Goal: Task Accomplishment & Management: Manage account settings

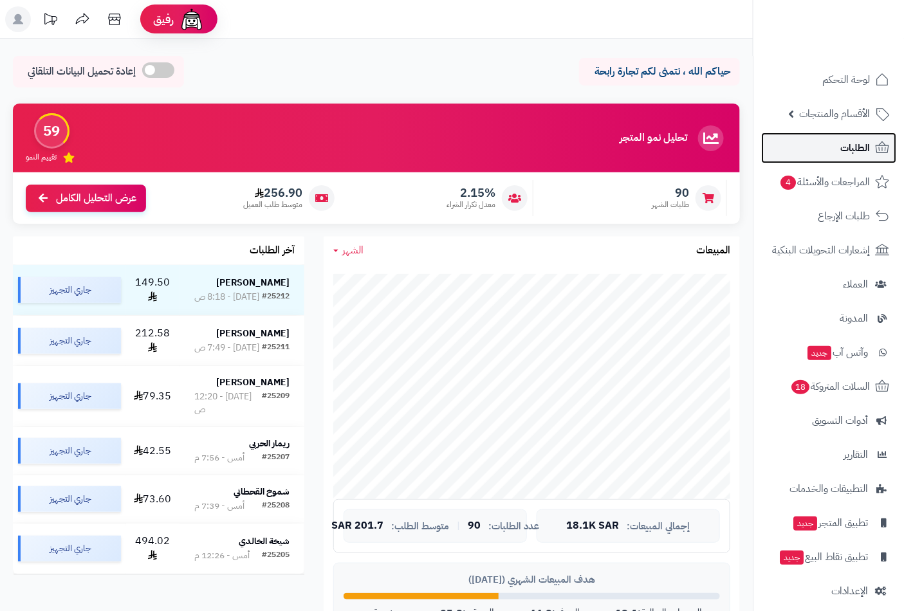
click at [861, 137] on link "الطلبات" at bounding box center [828, 148] width 135 height 31
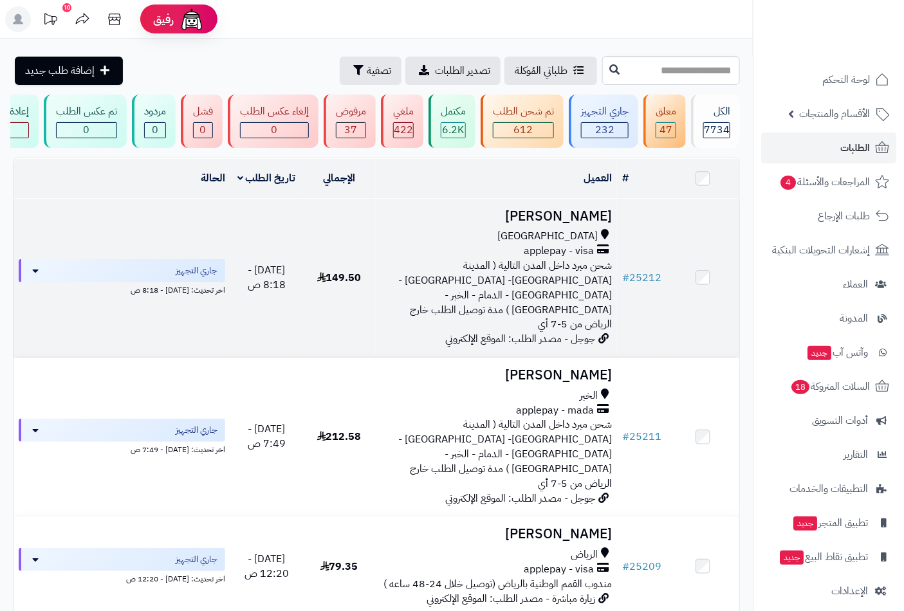
click at [571, 241] on div "[GEOGRAPHIC_DATA]" at bounding box center [497, 236] width 232 height 15
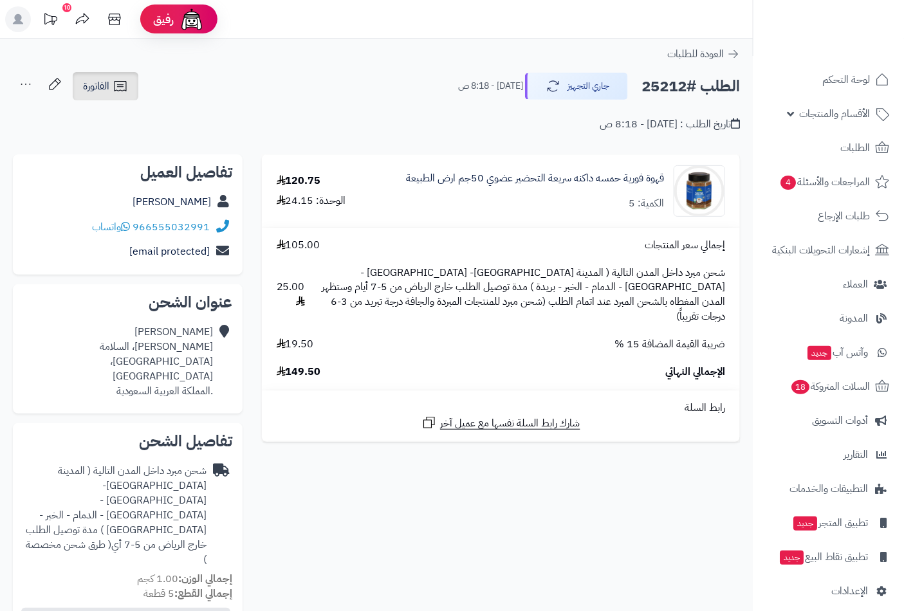
click at [95, 88] on span "الفاتورة" at bounding box center [96, 86] width 26 height 15
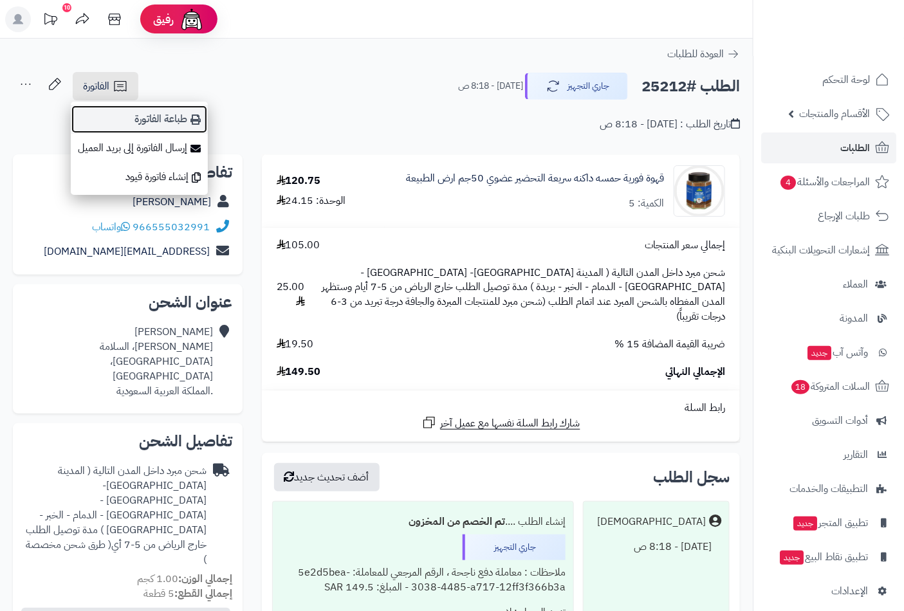
click at [174, 111] on link "طباعة الفاتورة" at bounding box center [139, 119] width 137 height 29
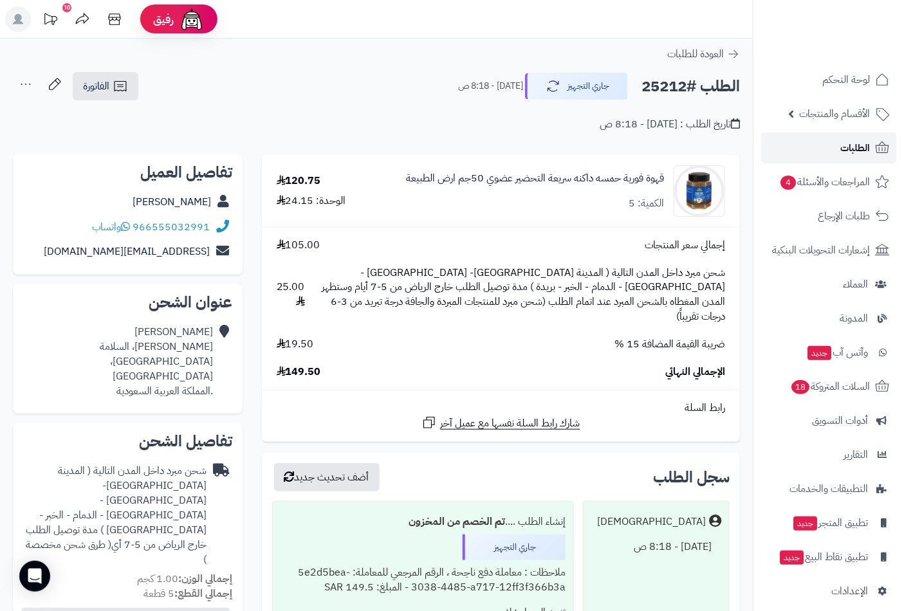
click at [872, 152] on link "الطلبات" at bounding box center [828, 148] width 135 height 31
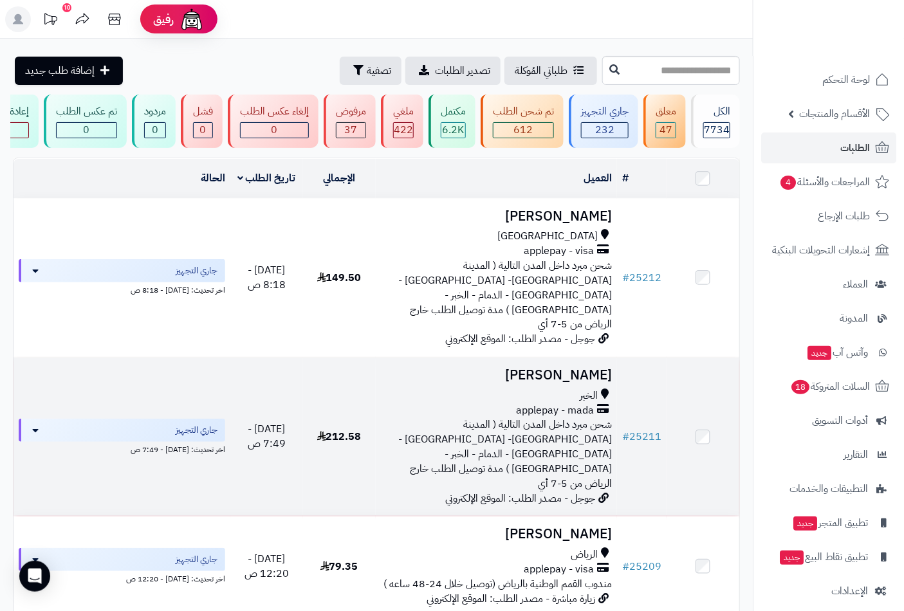
click at [575, 389] on div "الخبر" at bounding box center [497, 396] width 232 height 15
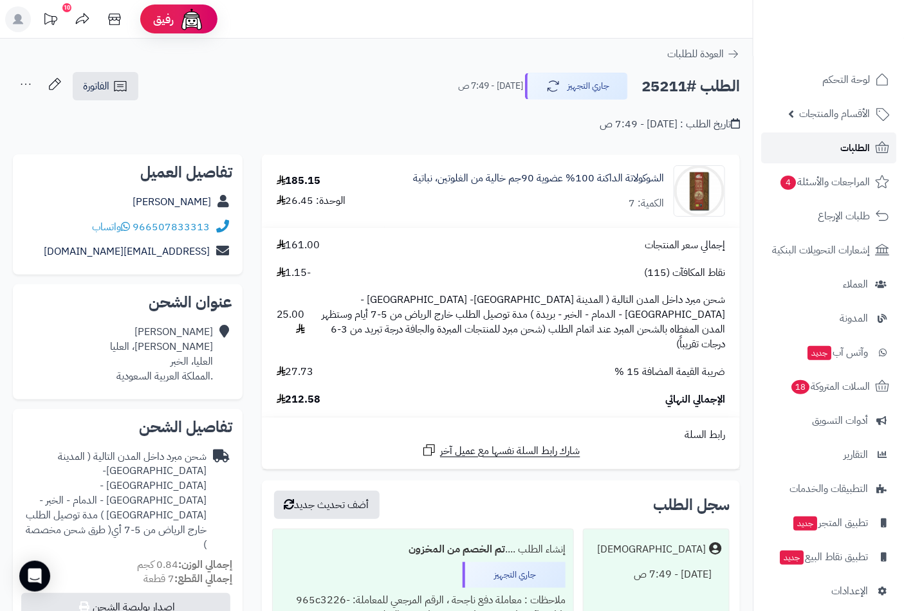
click at [872, 144] on link "الطلبات" at bounding box center [828, 148] width 135 height 31
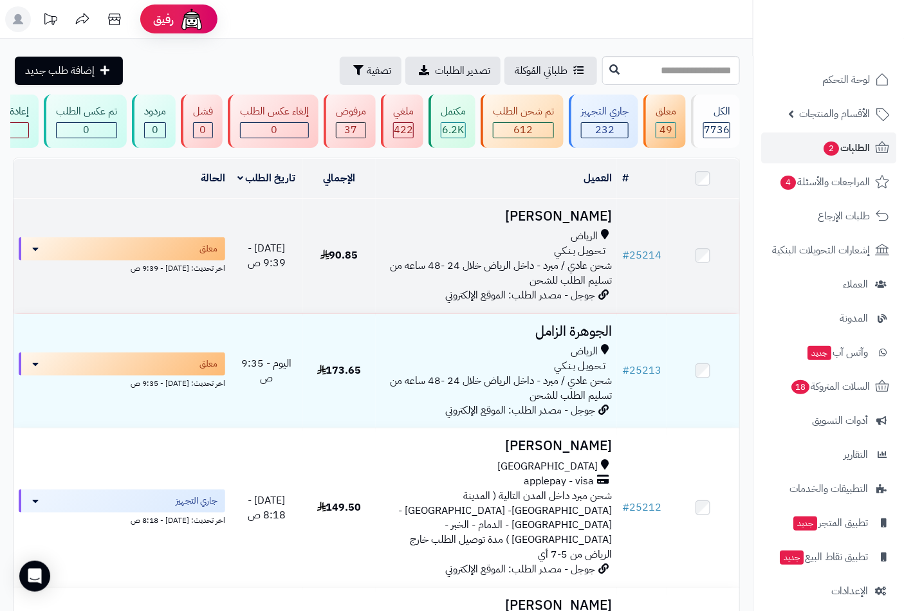
click at [589, 241] on span "الرياض" at bounding box center [584, 236] width 27 height 15
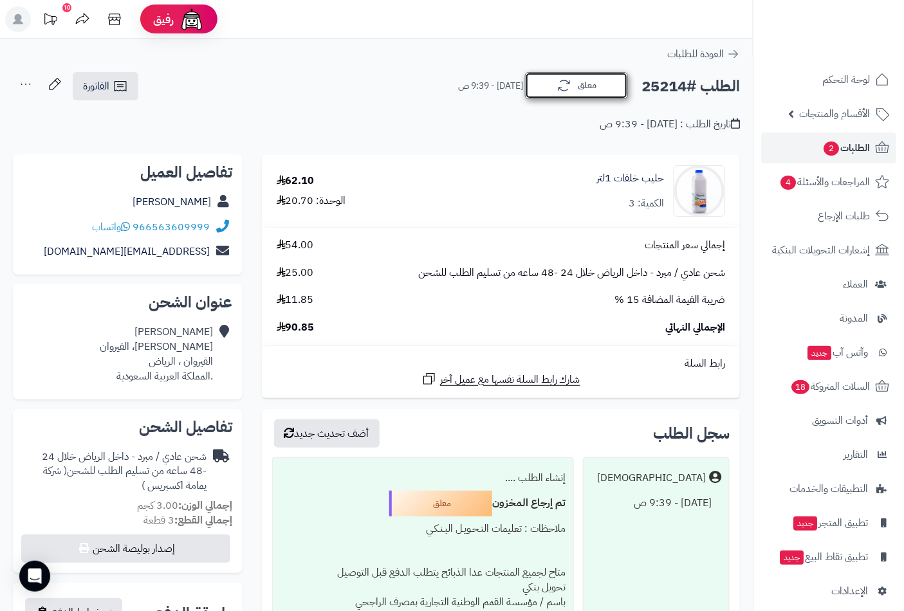
click at [586, 91] on button "معلق" at bounding box center [576, 85] width 103 height 27
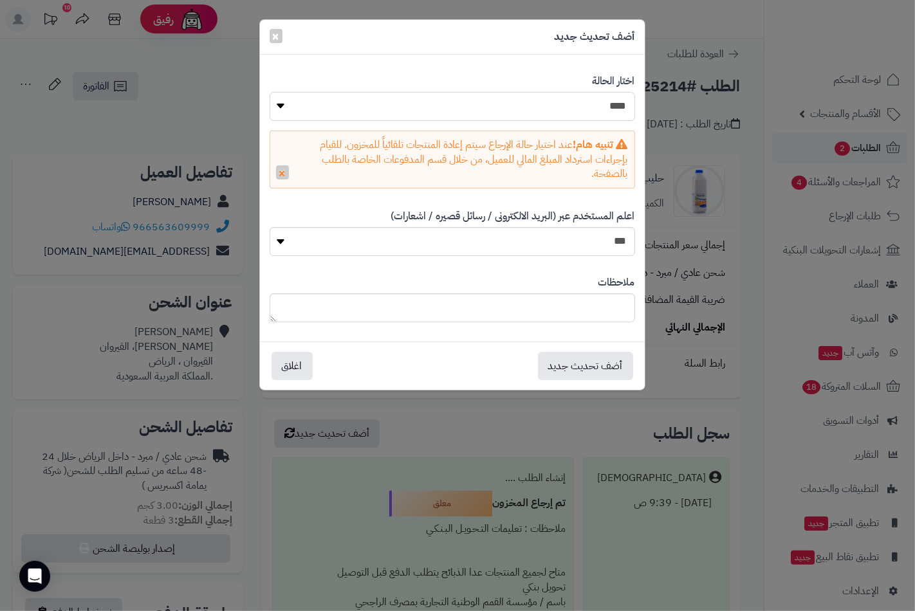
click at [613, 100] on select "**********" at bounding box center [452, 106] width 365 height 29
select select "*"
click at [270, 92] on select "**********" at bounding box center [452, 106] width 365 height 29
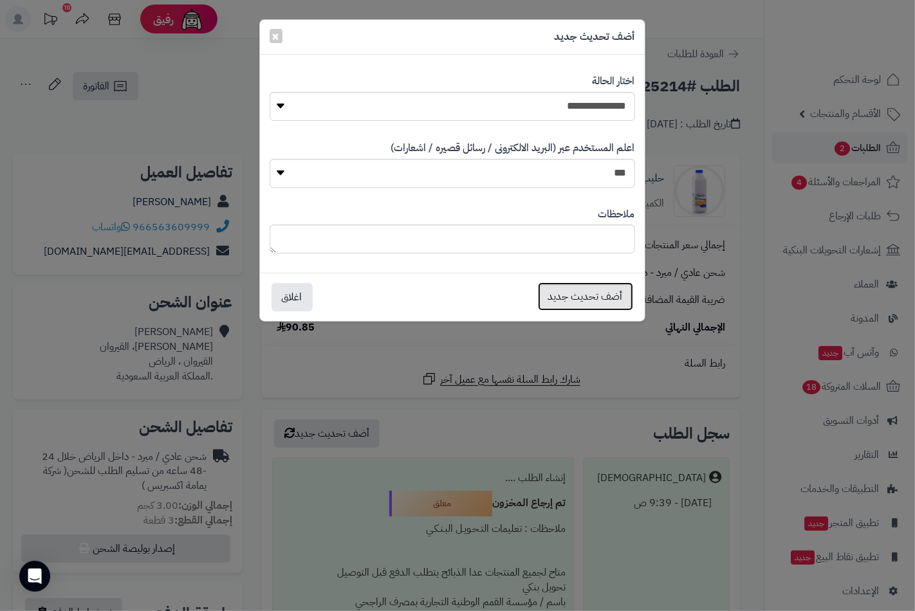
click at [613, 301] on button "أضف تحديث جديد" at bounding box center [585, 296] width 95 height 28
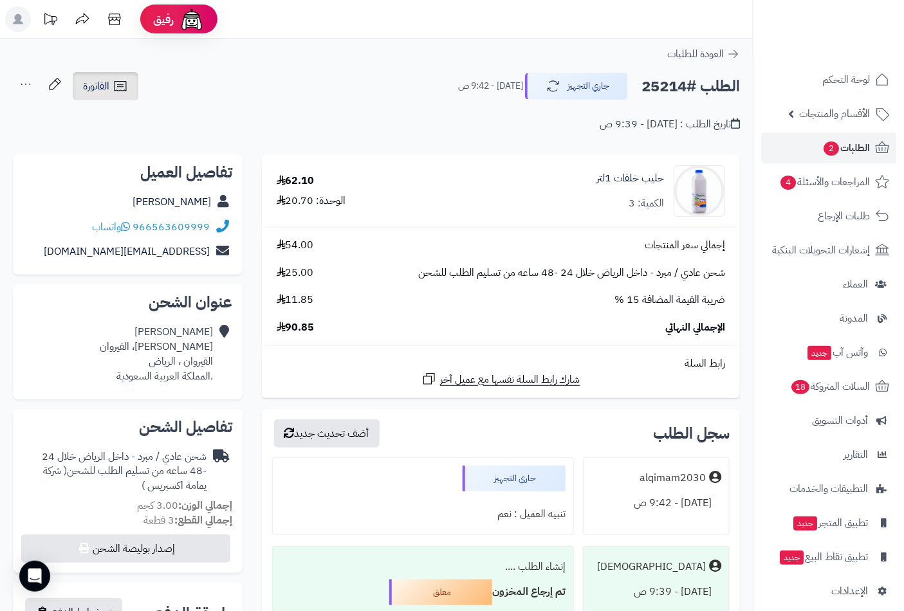
click at [99, 85] on span "الفاتورة" at bounding box center [96, 86] width 26 height 15
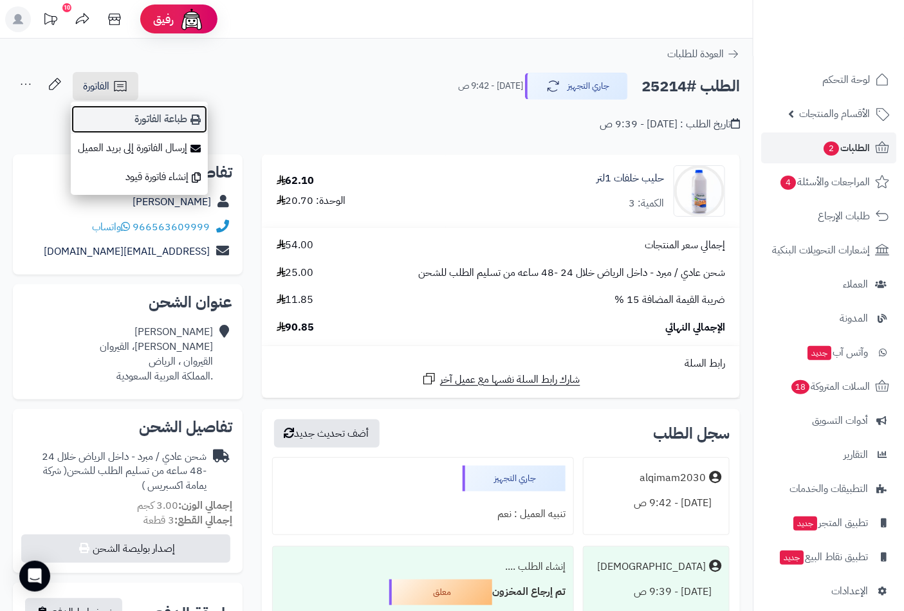
click at [167, 118] on link "طباعة الفاتورة" at bounding box center [139, 119] width 137 height 29
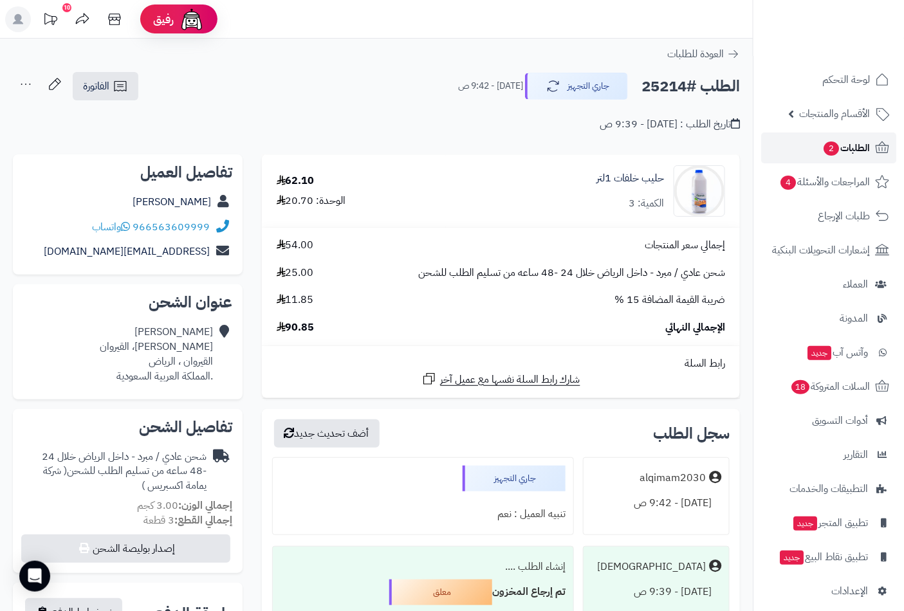
click at [856, 156] on span "الطلبات 2" at bounding box center [846, 148] width 48 height 18
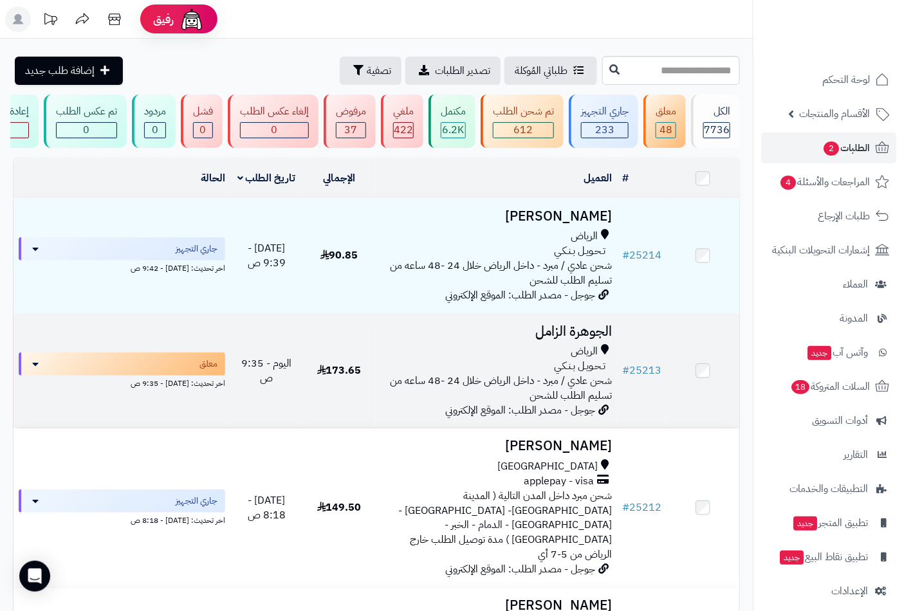
click at [598, 359] on span "الرياض" at bounding box center [584, 351] width 27 height 15
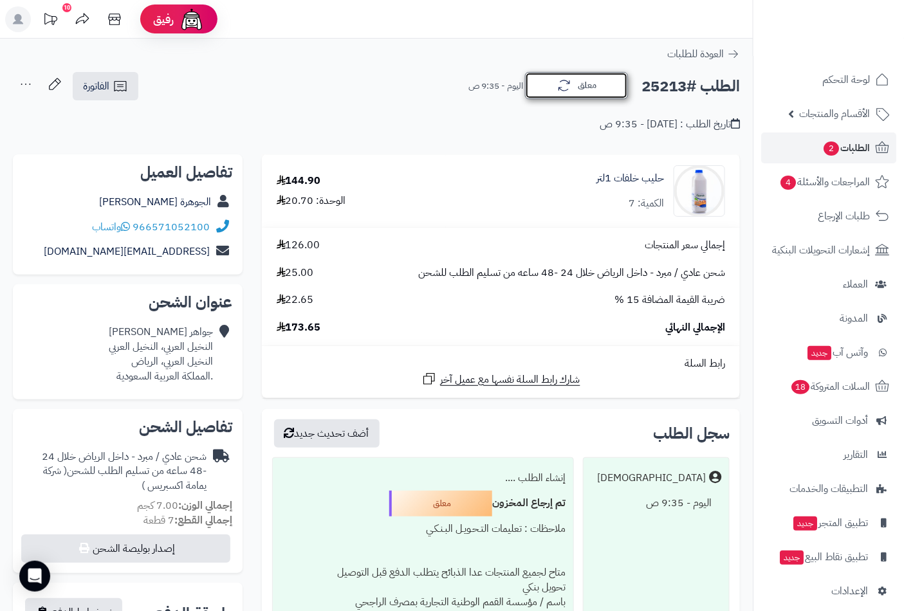
click at [595, 88] on button "معلق" at bounding box center [576, 85] width 103 height 27
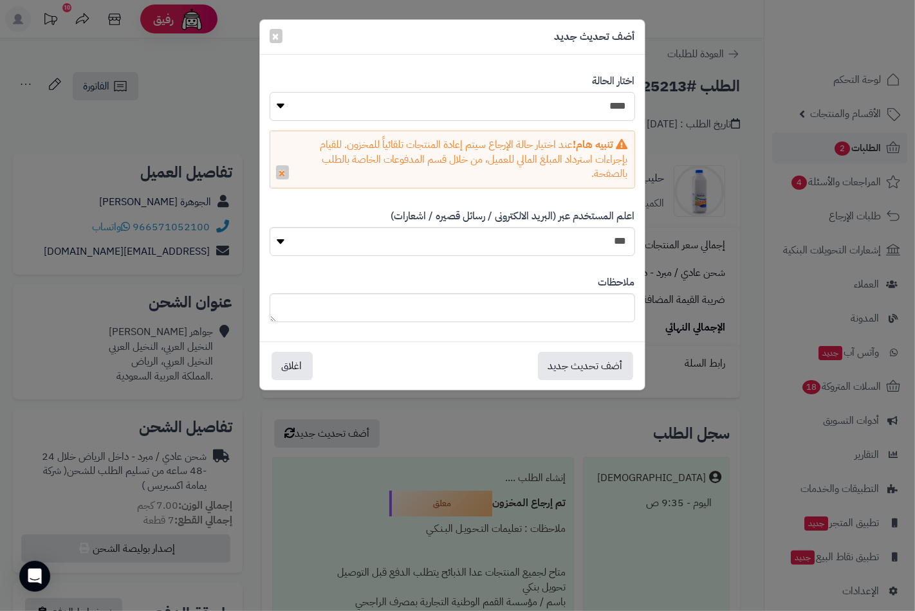
click at [616, 108] on select "**********" at bounding box center [452, 106] width 365 height 29
select select "*"
click at [270, 92] on select "**********" at bounding box center [452, 106] width 365 height 29
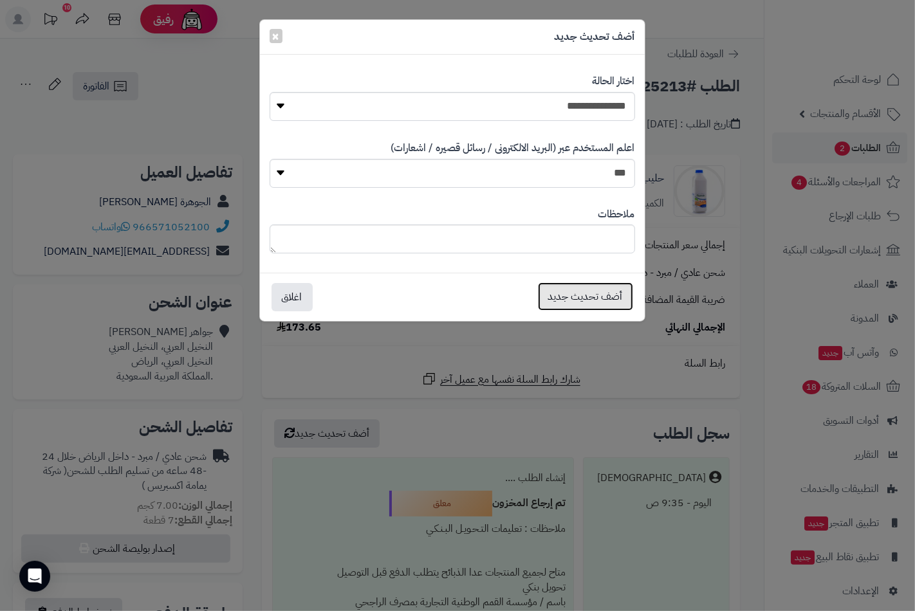
click at [611, 286] on button "أضف تحديث جديد" at bounding box center [585, 296] width 95 height 28
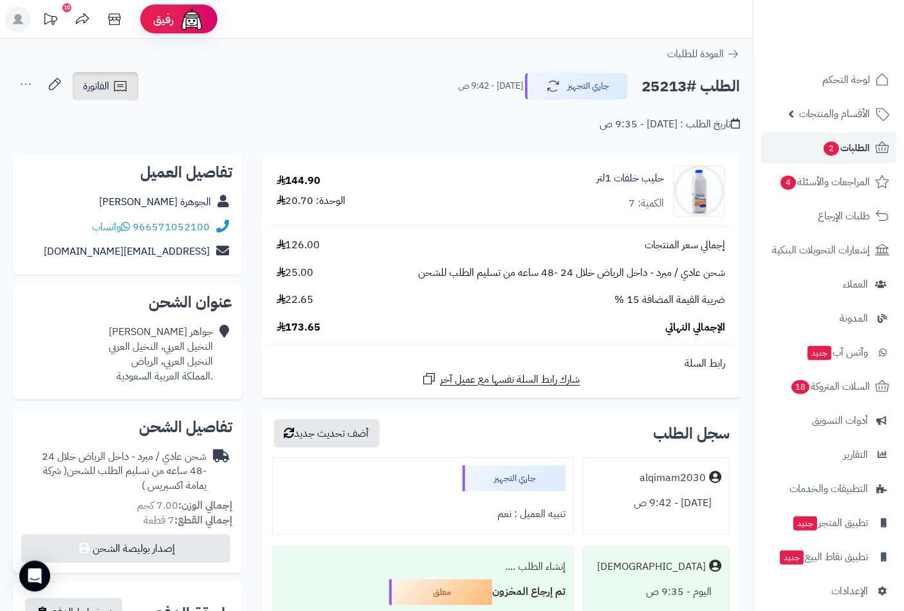
click at [101, 80] on span "الفاتورة" at bounding box center [96, 86] width 26 height 15
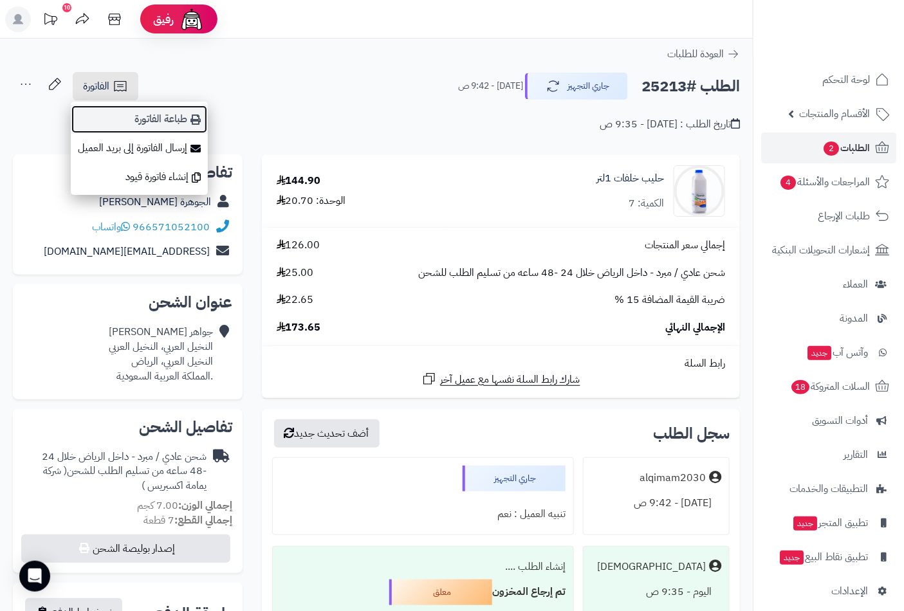
click at [166, 124] on link "طباعة الفاتورة" at bounding box center [139, 119] width 137 height 29
